Goal: Information Seeking & Learning: Learn about a topic

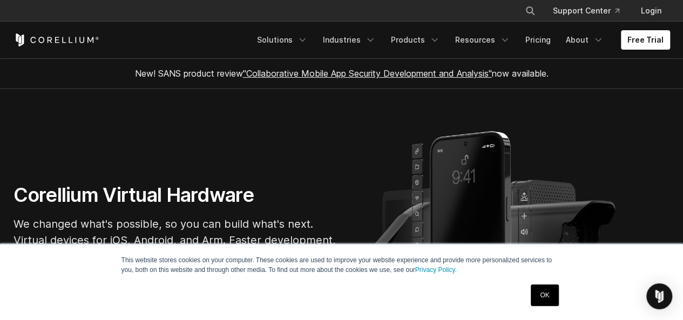
click at [543, 295] on link "OK" at bounding box center [545, 296] width 28 height 22
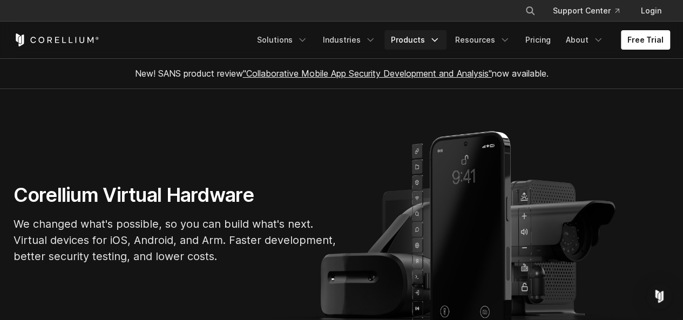
click at [437, 35] on icon "Navigation Menu" at bounding box center [434, 40] width 11 height 11
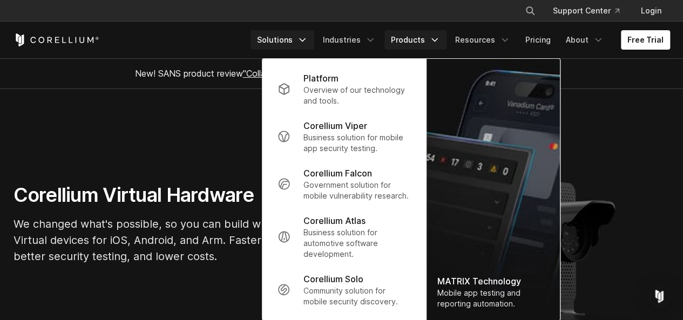
click at [297, 43] on link "Solutions" at bounding box center [283, 39] width 64 height 19
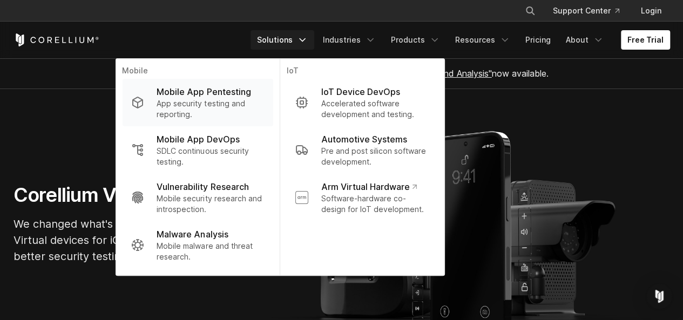
click at [222, 95] on p "Mobile App Pentesting" at bounding box center [204, 91] width 94 height 13
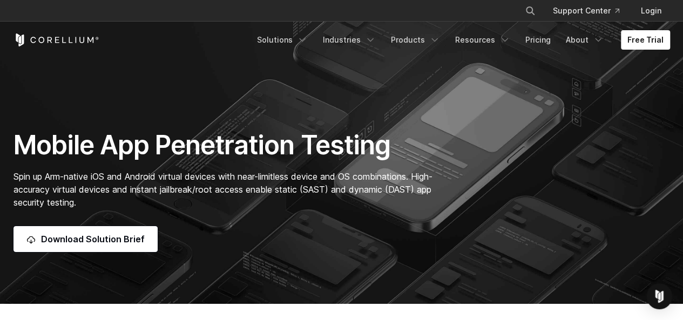
click at [481, 71] on section "Mobile App Penetration Testing Spin up Arm-native iOS and Android virtual devic…" at bounding box center [341, 152] width 683 height 304
